Goal: Information Seeking & Learning: Learn about a topic

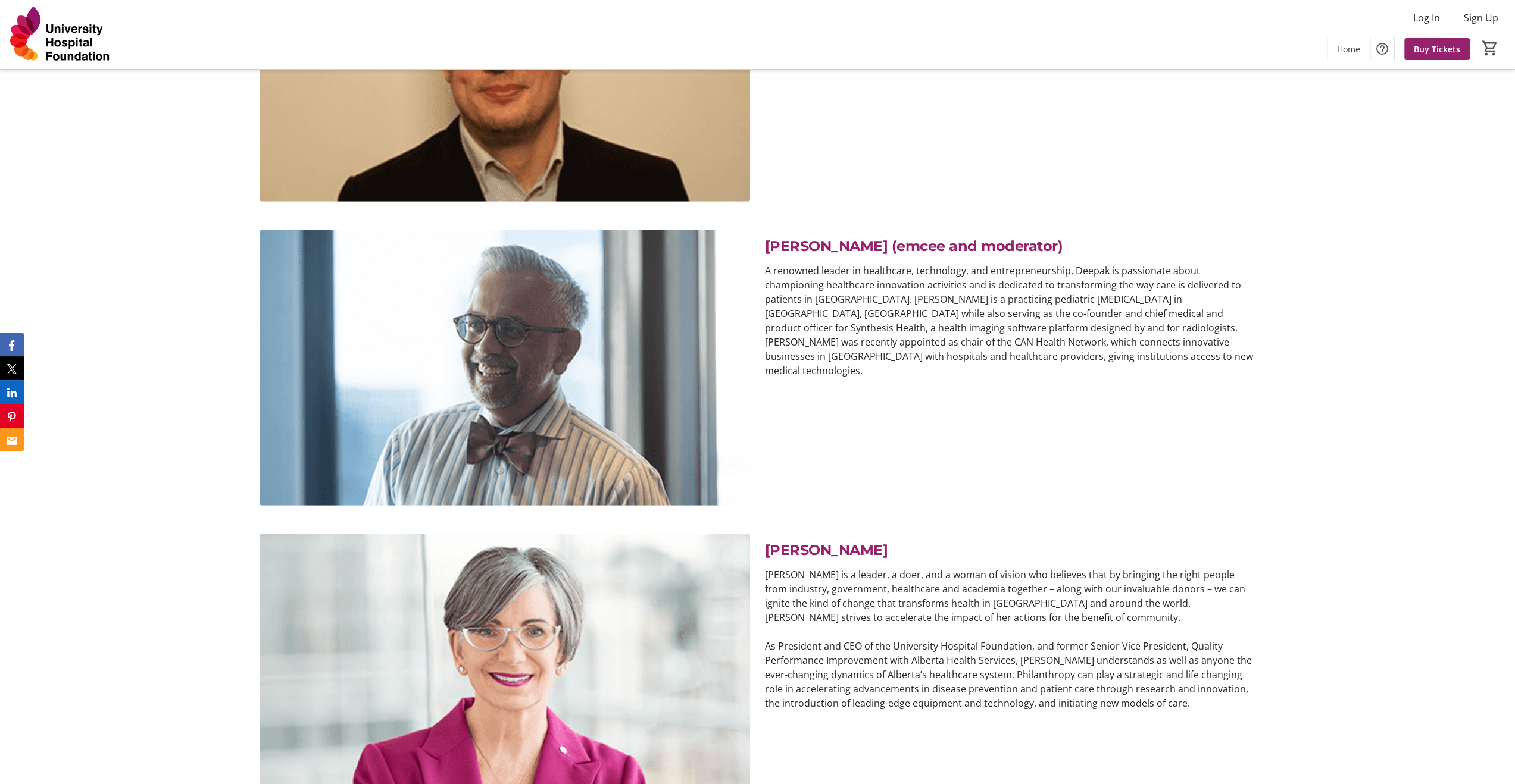
scroll to position [3047, 0]
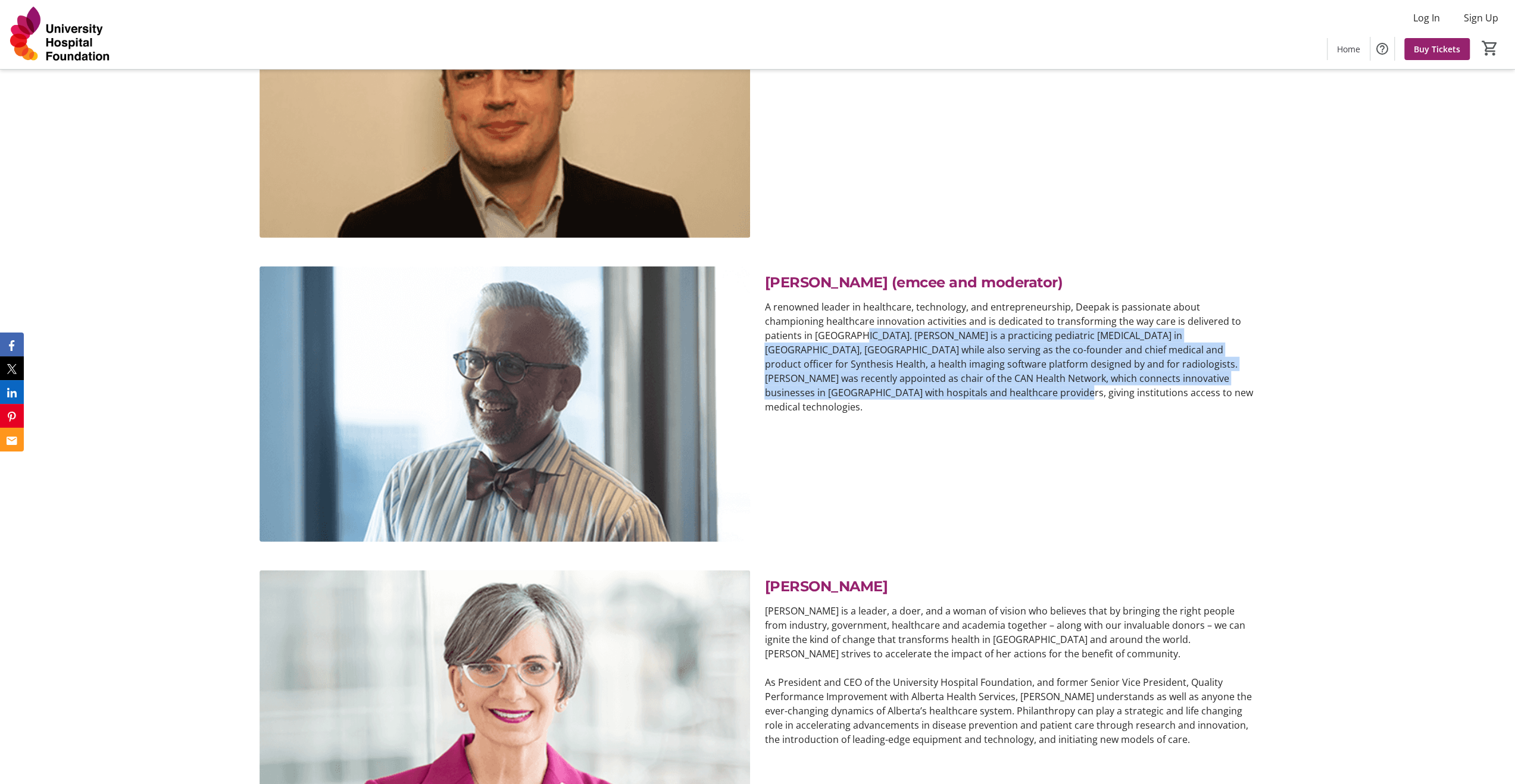
drag, startPoint x: 807, startPoint y: 333, endPoint x: 832, endPoint y: 389, distance: 61.3
click at [832, 389] on p "A renowned leader in healthcare, technology, and entrepreneurship, Deepak is pa…" at bounding box center [1010, 357] width 491 height 114
copy p "eepak is a practicing pediatric [MEDICAL_DATA] in [GEOGRAPHIC_DATA], [GEOGRAPHI…"
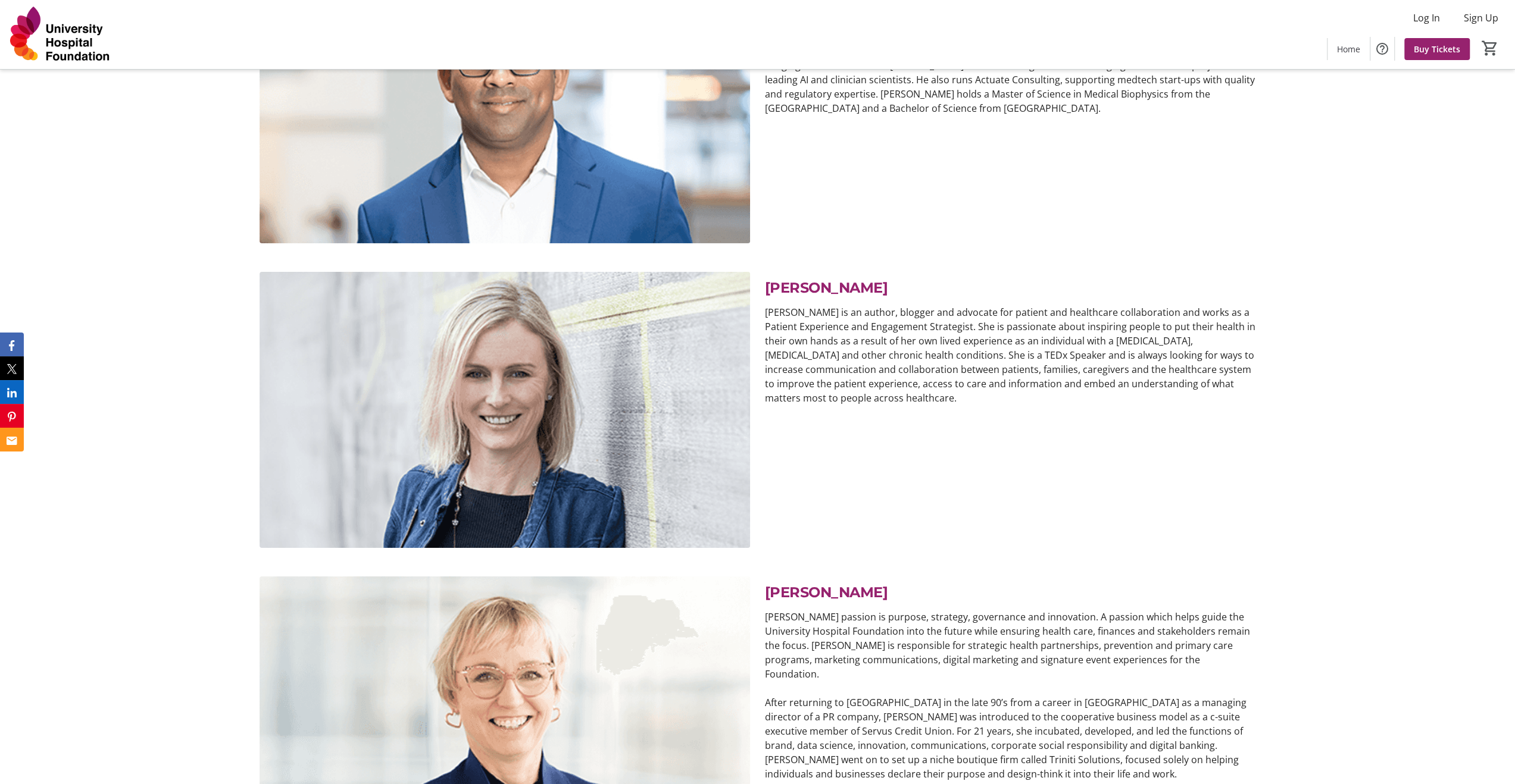
scroll to position [8819, 0]
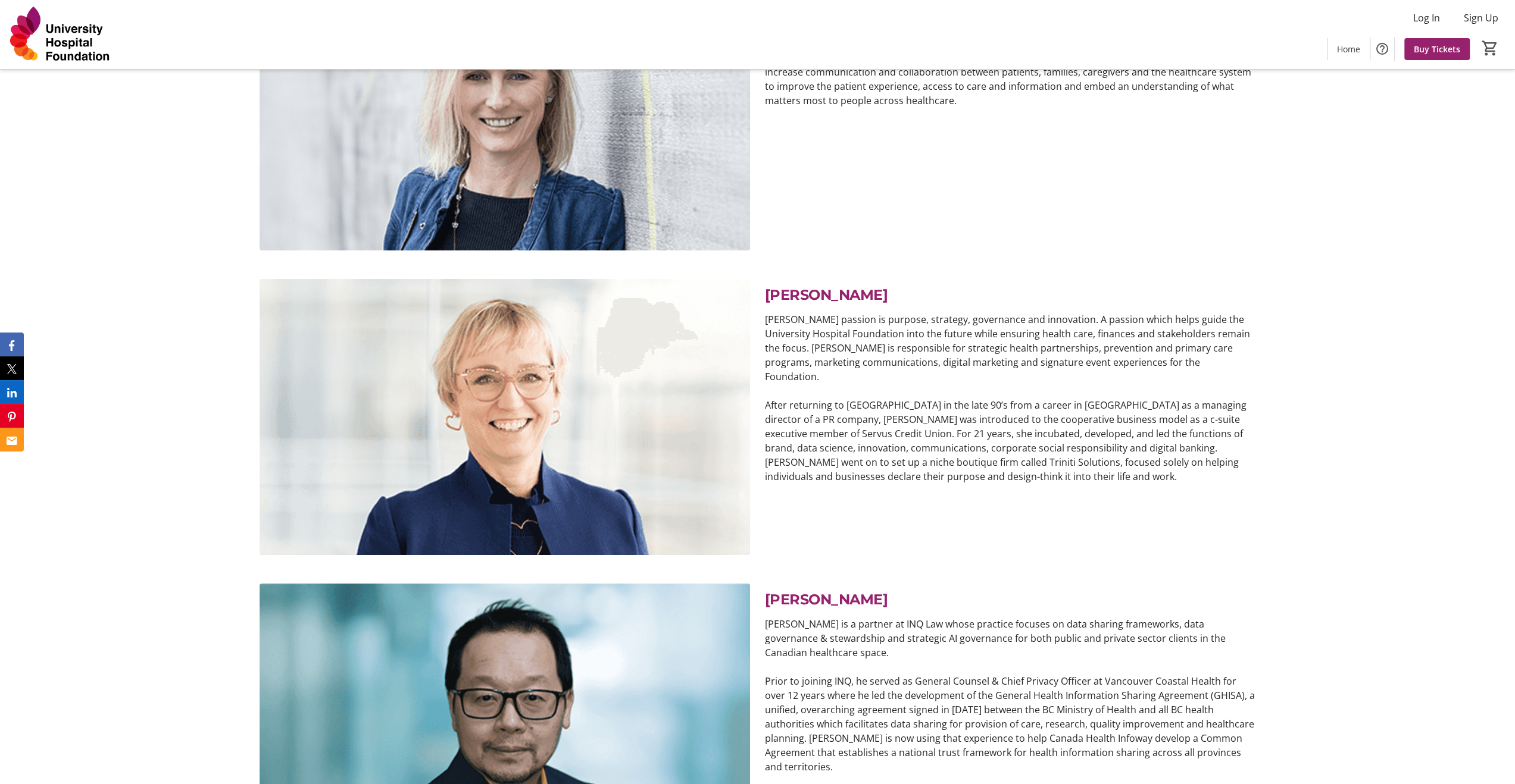
drag, startPoint x: 909, startPoint y: 296, endPoint x: 794, endPoint y: 289, distance: 115.2
click at [794, 289] on p "[PERSON_NAME]" at bounding box center [1010, 293] width 491 height 28
copy span "[PERSON_NAME]"
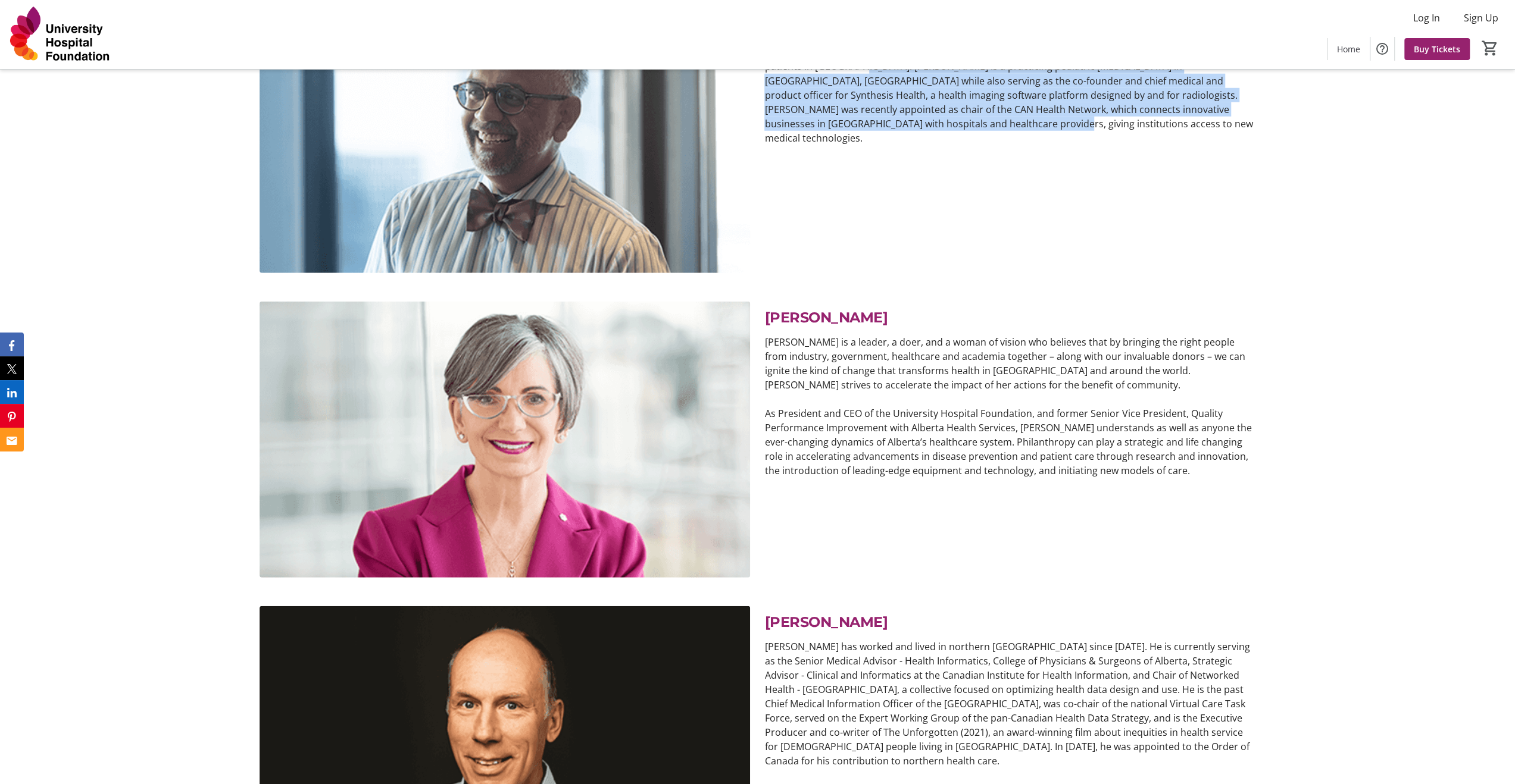
scroll to position [3333, 0]
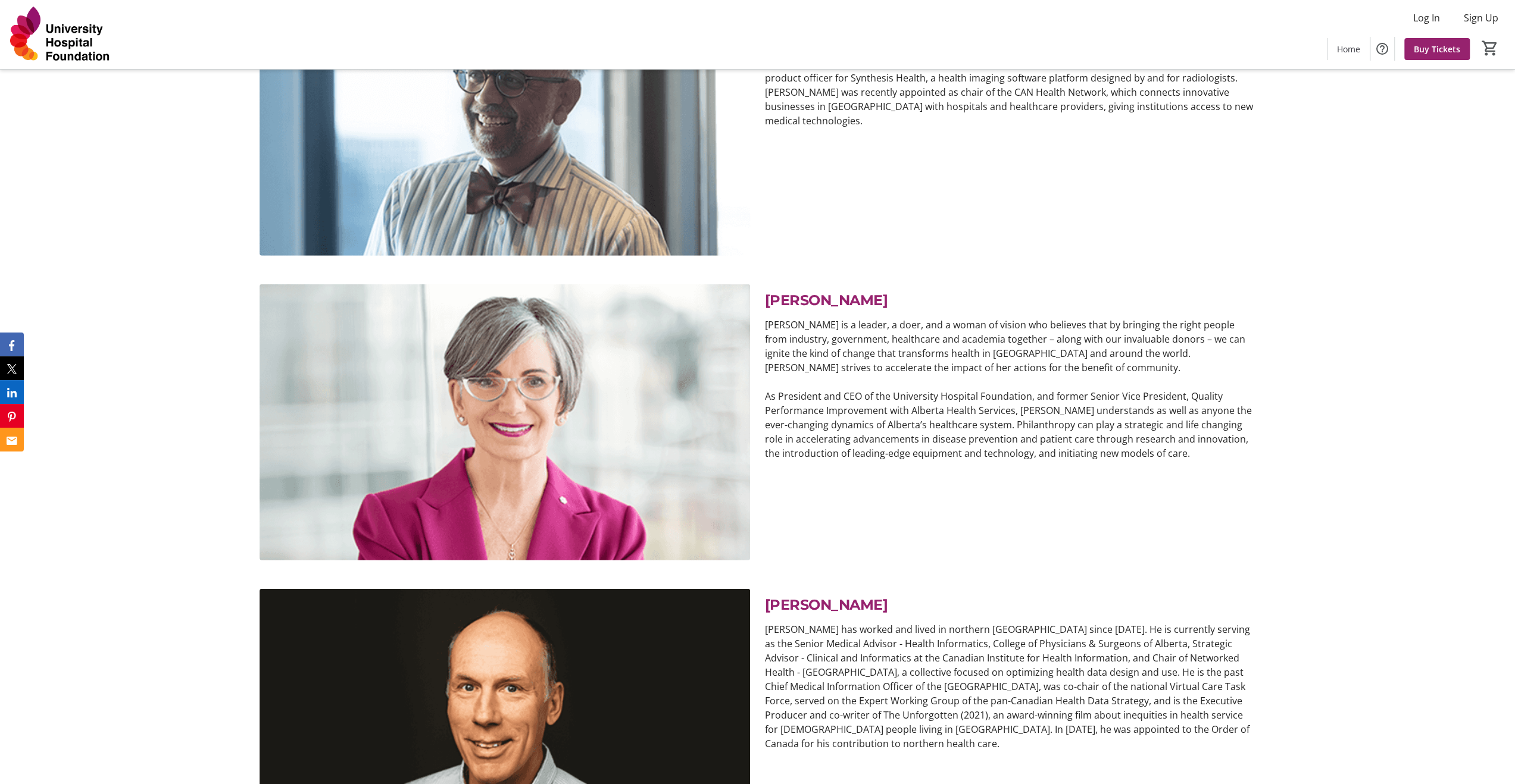
click at [990, 365] on p "[PERSON_NAME] is a leader, a doer, and a woman of vision who believes that by b…" at bounding box center [1010, 346] width 491 height 57
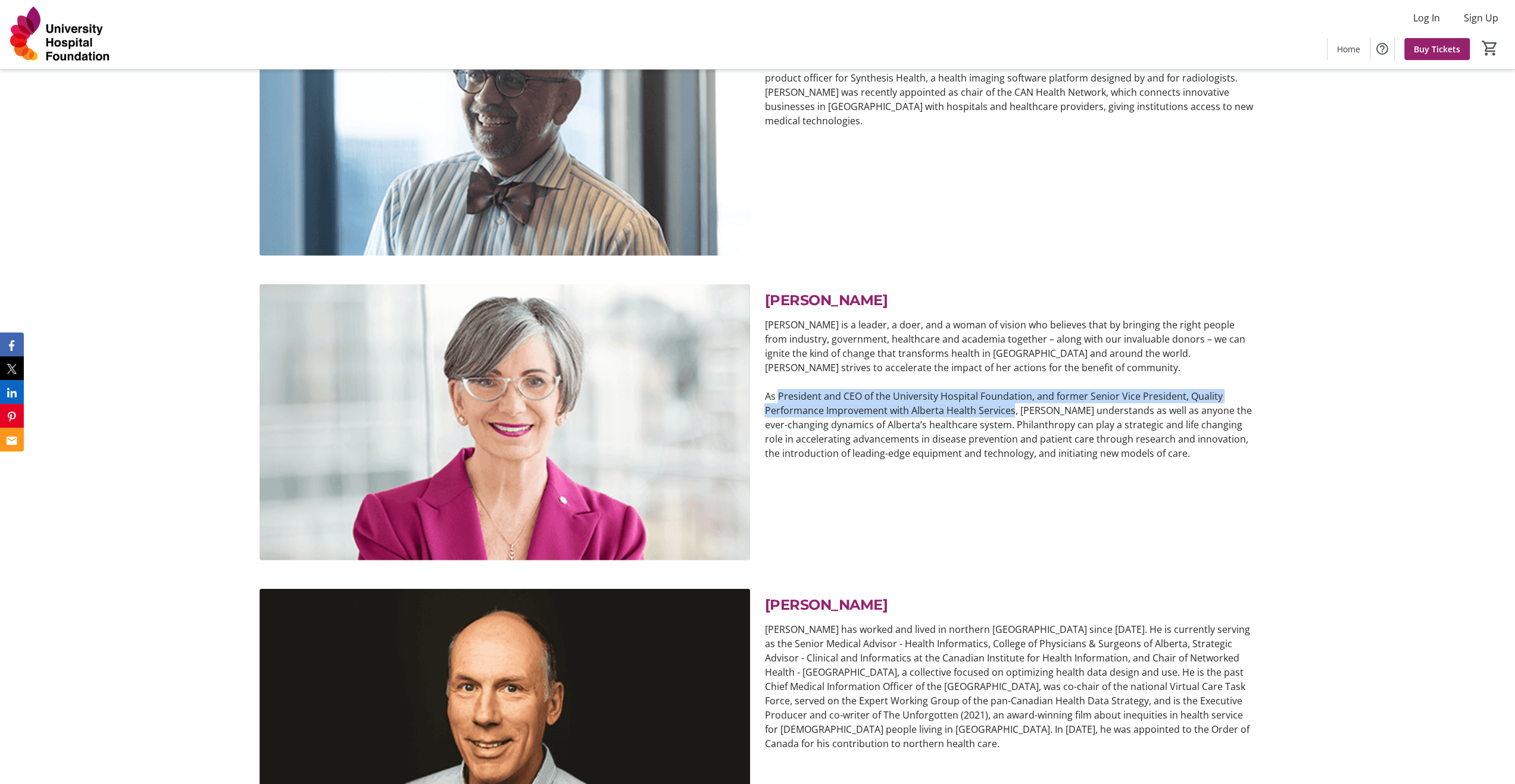
drag, startPoint x: 779, startPoint y: 395, endPoint x: 1010, endPoint y: 410, distance: 231.5
click at [1010, 410] on p "As President and CEO of the University Hospital Foundation, and former Senior V…" at bounding box center [1010, 425] width 491 height 72
copy p "President and CEO of the University Hospital Foundation, and former Senior Vice…"
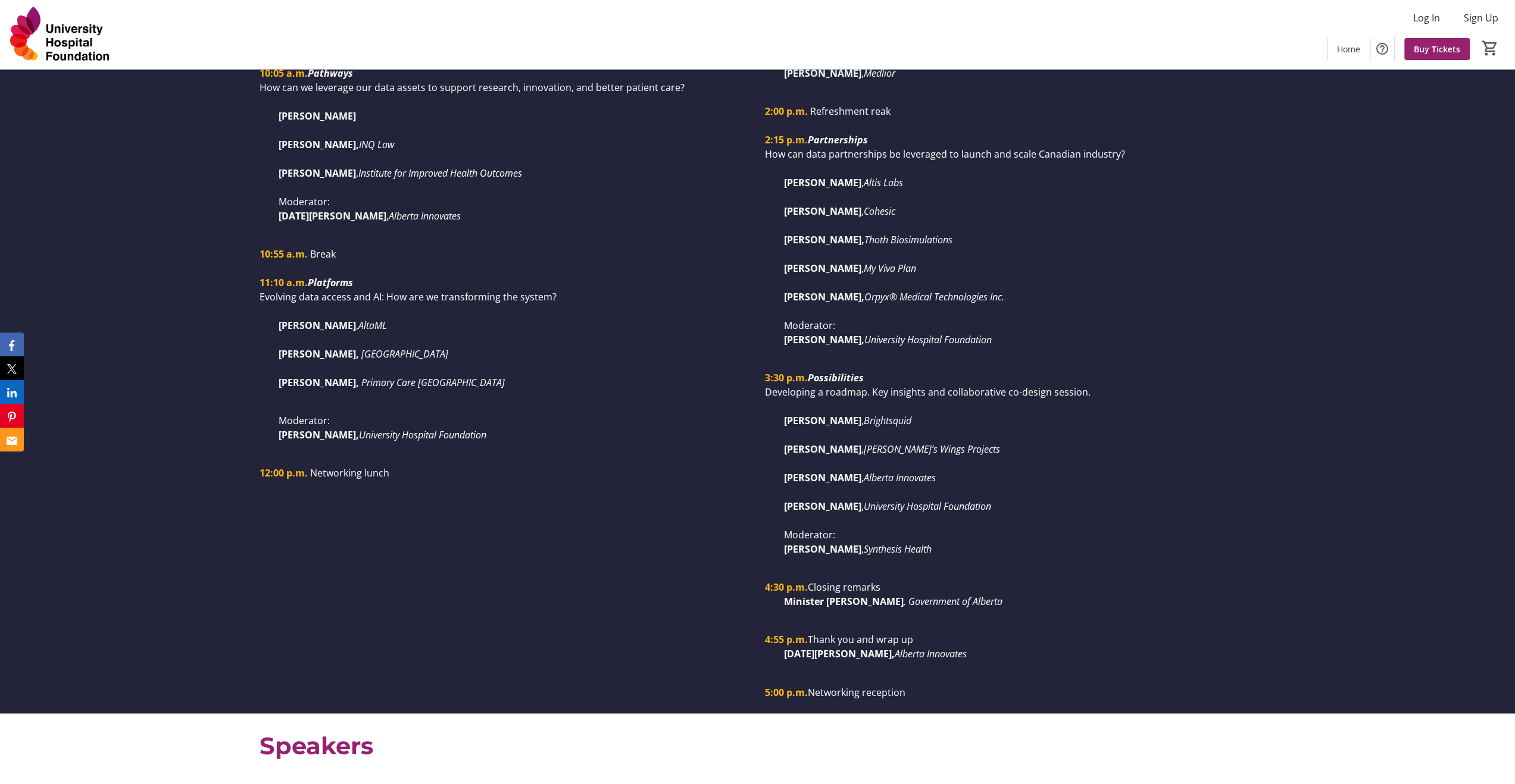
scroll to position [1623, 0]
